Goal: Share content

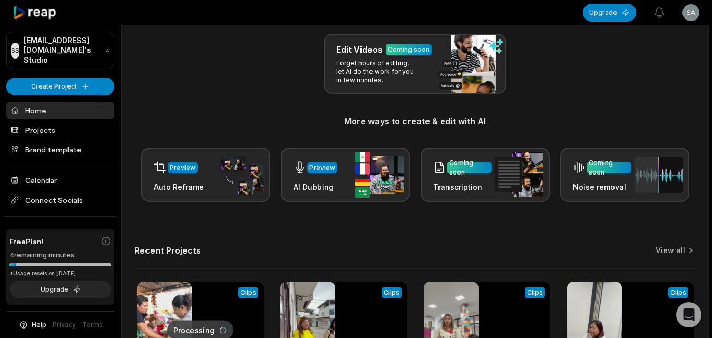
scroll to position [259, 0]
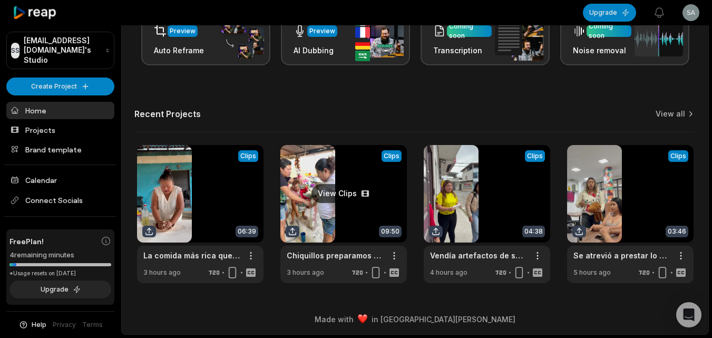
click at [324, 212] on link at bounding box center [343, 214] width 127 height 138
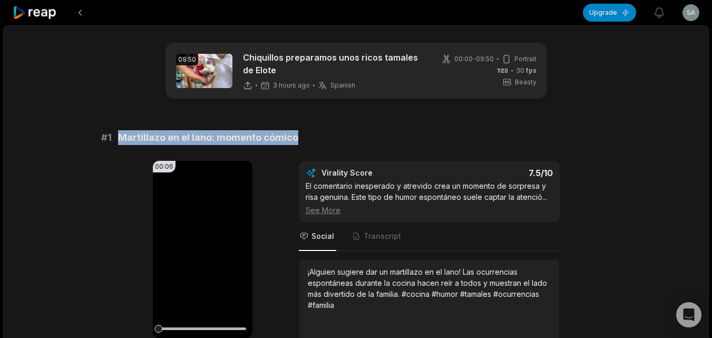
drag, startPoint x: 304, startPoint y: 138, endPoint x: 114, endPoint y: 133, distance: 190.4
click at [114, 133] on div "# 1 Martillazo en el lano: momento cómico" at bounding box center [356, 137] width 510 height 15
copy div "Martillazo en el lano: momento cómico"
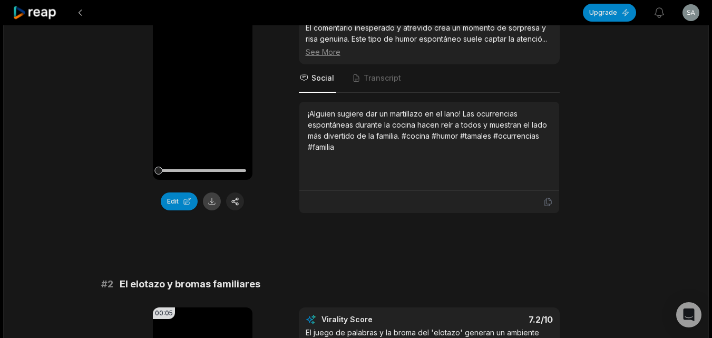
click at [216, 200] on button at bounding box center [212, 201] width 18 height 18
